Goal: Transaction & Acquisition: Purchase product/service

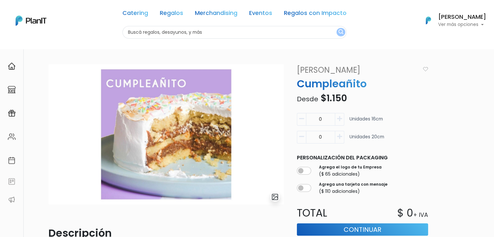
click at [338, 137] on icon "button" at bounding box center [339, 137] width 5 height 6
type input "1"
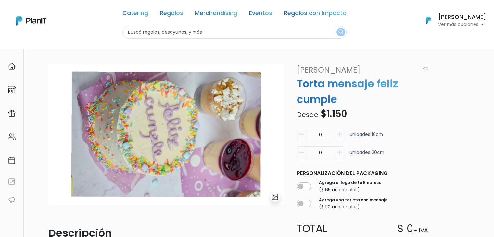
click at [341, 151] on icon "button" at bounding box center [339, 152] width 5 height 6
click at [303, 154] on icon "button" at bounding box center [301, 152] width 5 height 6
type input "0"
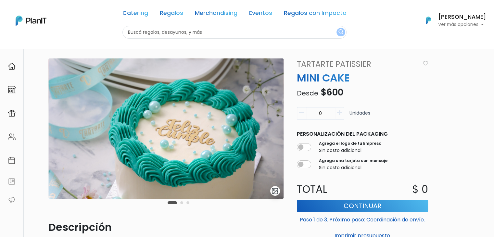
scroll to position [3, 0]
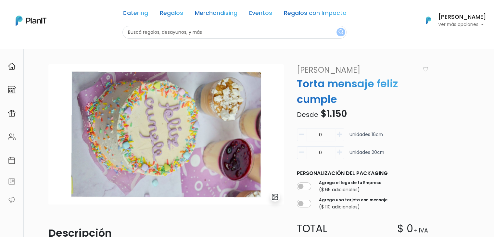
click at [340, 153] on icon "button" at bounding box center [339, 152] width 5 height 6
type input "1"
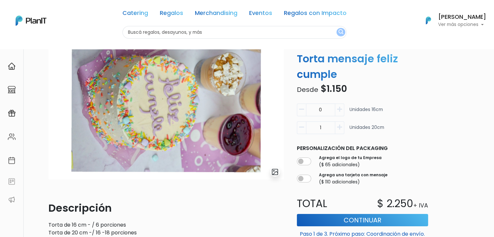
scroll to position [25, 0]
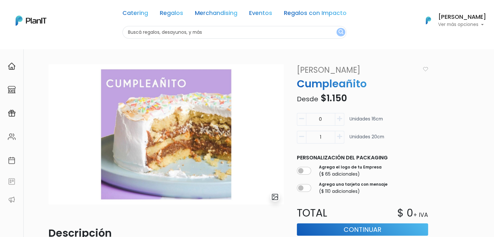
click at [150, 31] on input "text" at bounding box center [234, 32] width 224 height 13
type input "panaderia"
click at [336, 28] on button "submit" at bounding box center [340, 32] width 9 height 8
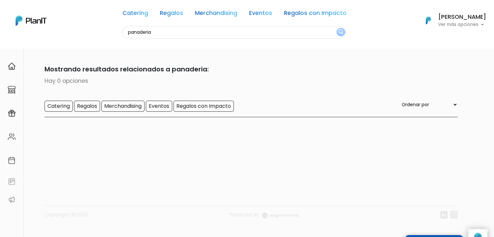
click at [158, 34] on input "panaderia" at bounding box center [234, 32] width 224 height 13
type input "p"
type input "nuevo p"
click at [336, 28] on button "submit" at bounding box center [340, 32] width 9 height 8
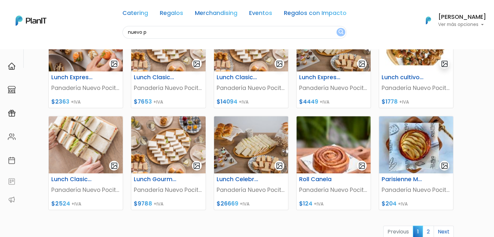
scroll to position [217, 0]
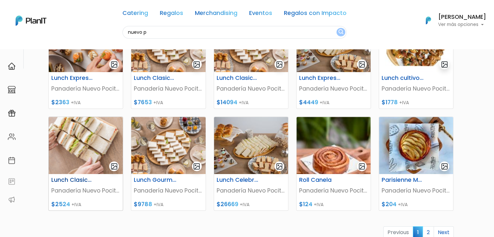
click at [94, 136] on img at bounding box center [86, 145] width 74 height 57
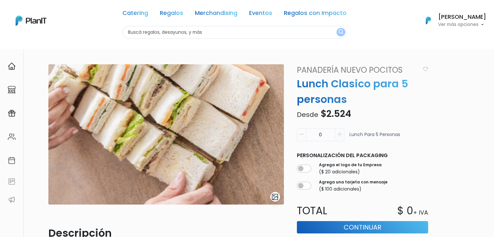
click at [140, 30] on input "text" at bounding box center [234, 32] width 224 height 13
type input "ame"
click at [336, 28] on button "submit" at bounding box center [340, 32] width 9 height 8
